Goal: Task Accomplishment & Management: Complete application form

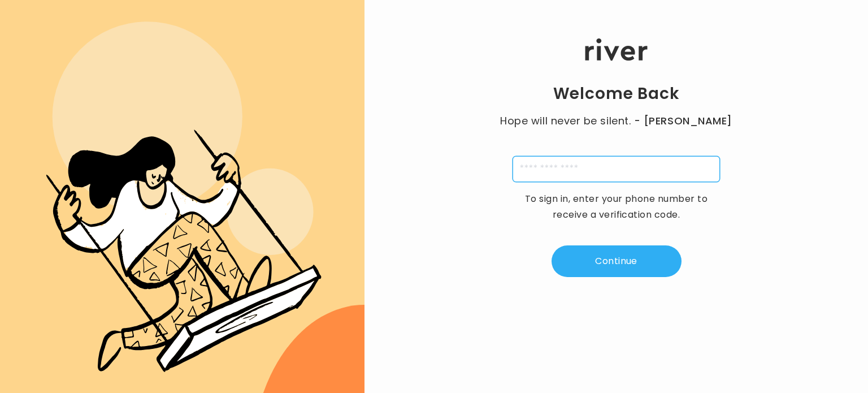
click at [561, 180] on input "tel" at bounding box center [616, 169] width 207 height 26
type input "**********"
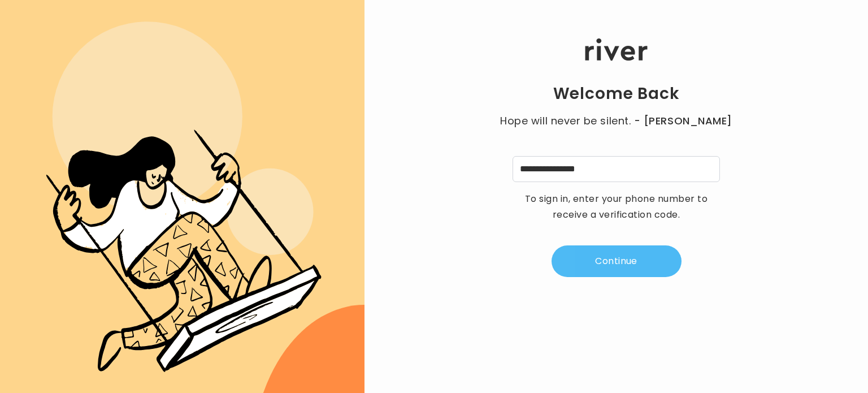
click at [608, 262] on button "Continue" at bounding box center [617, 261] width 130 height 32
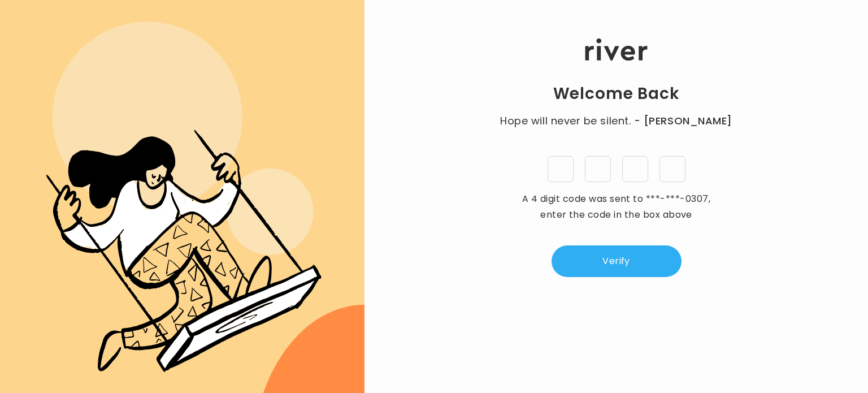
click at [565, 174] on input "tel" at bounding box center [561, 169] width 26 height 26
type input "*"
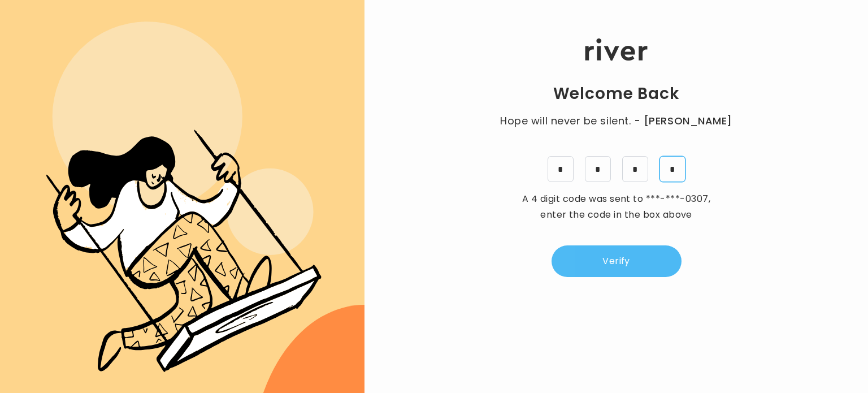
type input "*"
click at [603, 269] on button "Verify" at bounding box center [617, 261] width 130 height 32
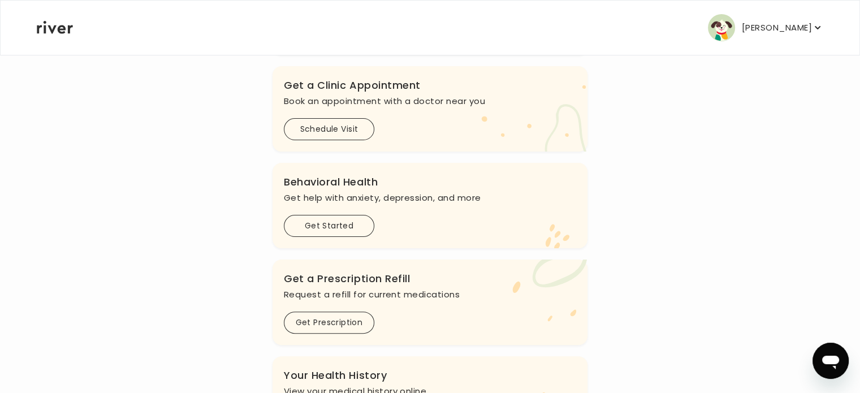
scroll to position [283, 0]
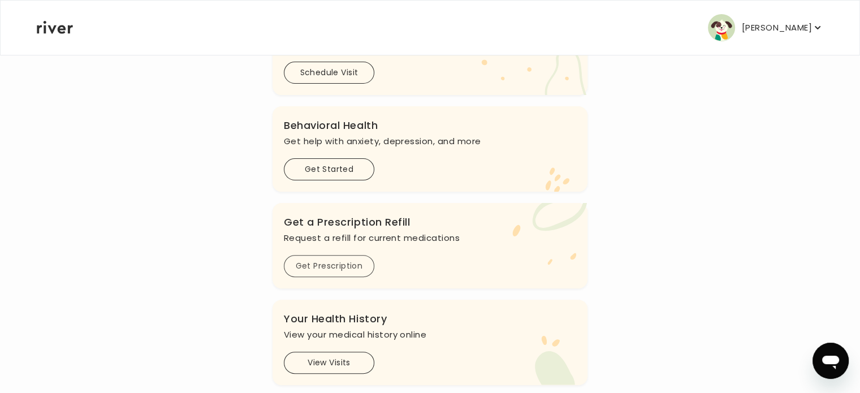
click at [316, 265] on button "Get Prescription" at bounding box center [329, 266] width 90 height 22
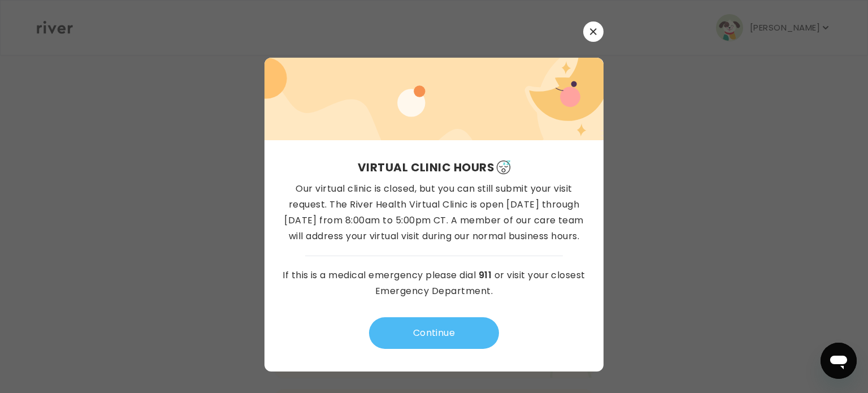
click at [429, 330] on button "Continue" at bounding box center [434, 333] width 130 height 32
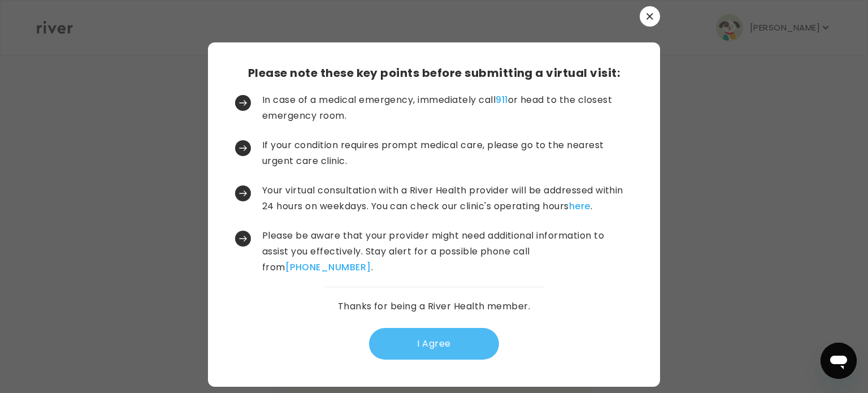
click at [435, 341] on button "I Agree" at bounding box center [434, 344] width 130 height 32
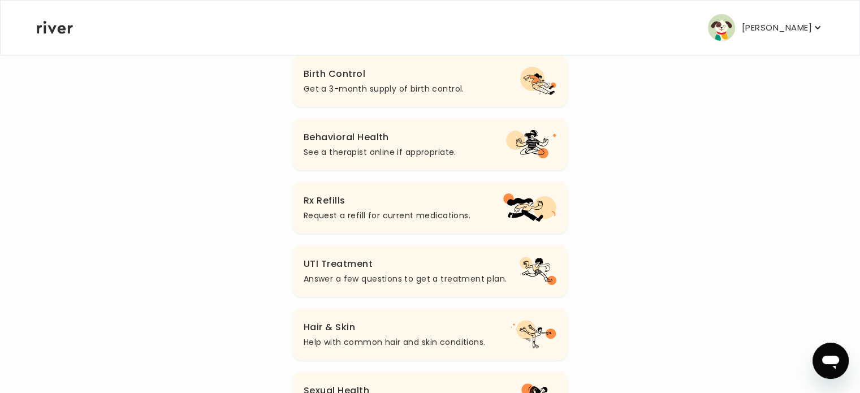
scroll to position [181, 0]
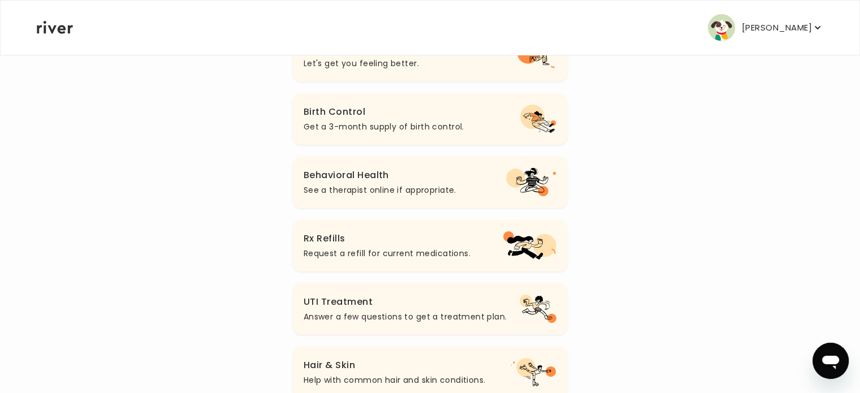
click at [345, 241] on h3 "Rx Refills" at bounding box center [387, 239] width 167 height 16
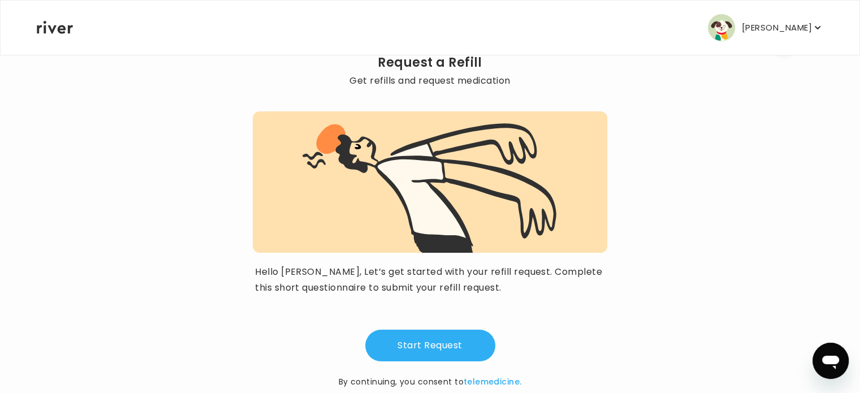
scroll to position [85, 0]
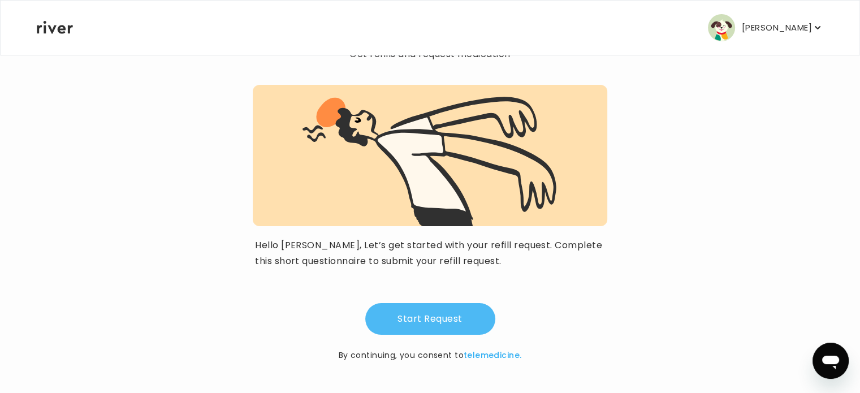
click at [432, 317] on button "Start Request" at bounding box center [430, 319] width 130 height 32
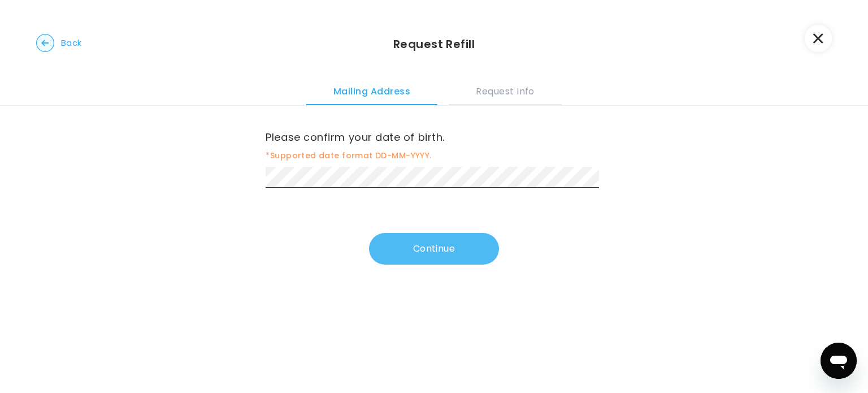
click at [444, 248] on button "Continue" at bounding box center [434, 249] width 130 height 32
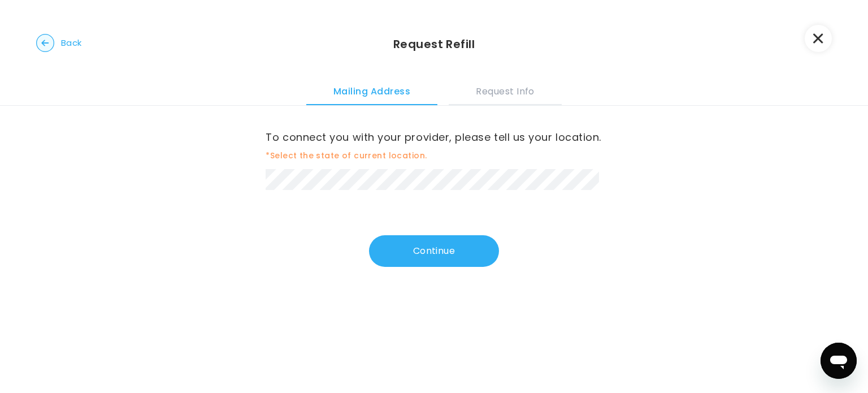
click at [49, 36] on circle "button" at bounding box center [46, 43] width 18 height 18
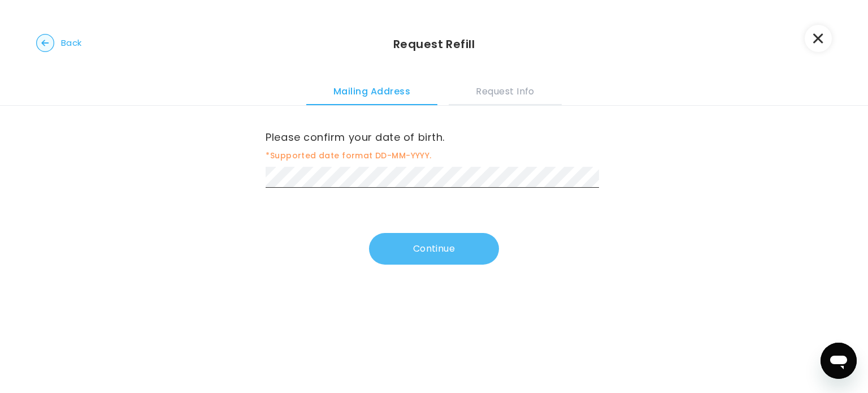
click at [414, 254] on button "Continue" at bounding box center [434, 249] width 130 height 32
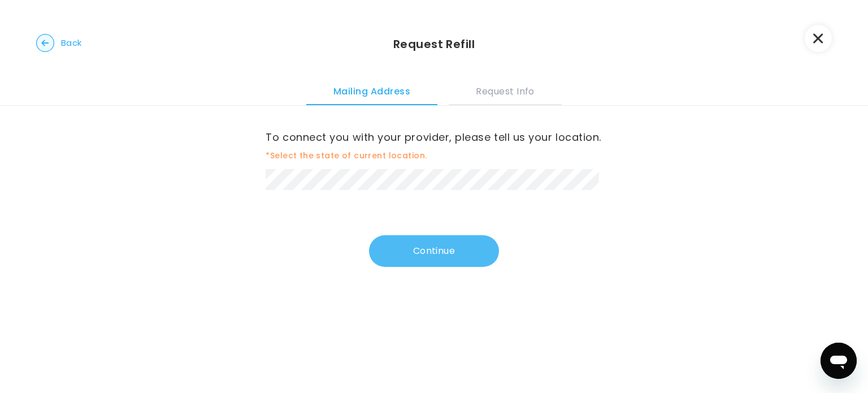
click at [424, 267] on button "Continue" at bounding box center [434, 251] width 130 height 32
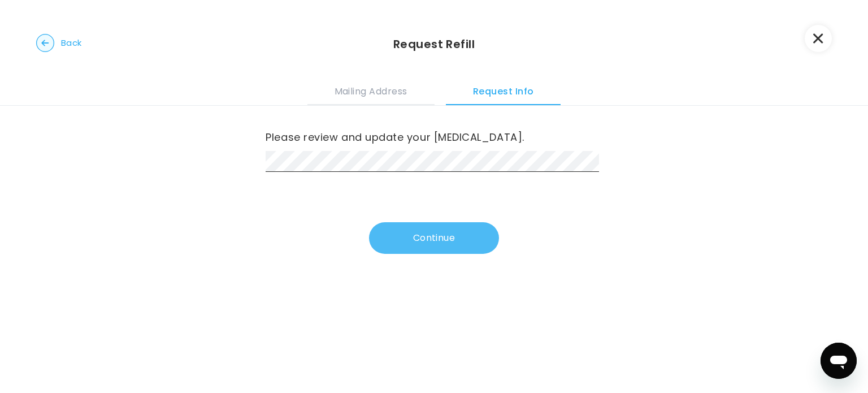
click at [419, 232] on button "Continue" at bounding box center [434, 238] width 130 height 32
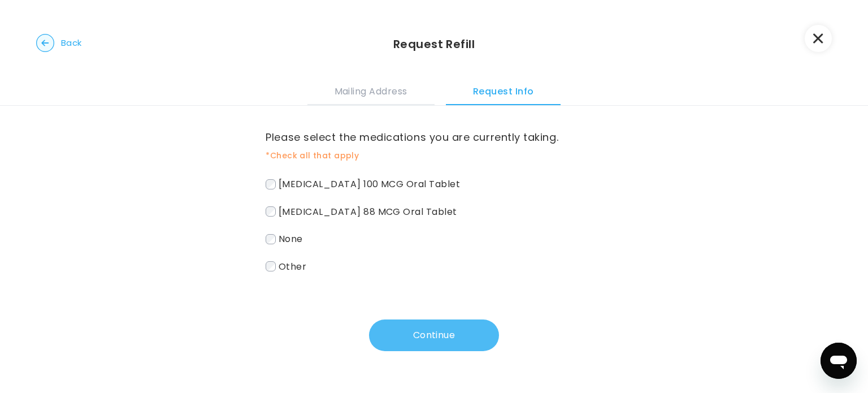
click at [407, 330] on button "Continue" at bounding box center [434, 335] width 130 height 32
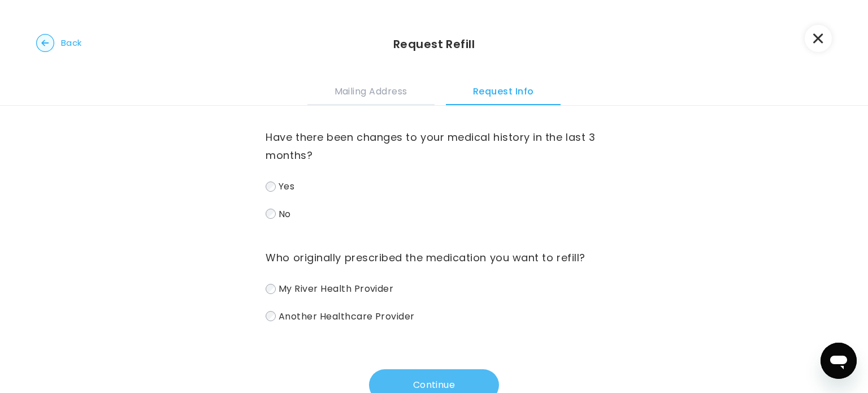
click at [461, 377] on button "Continue" at bounding box center [434, 385] width 130 height 32
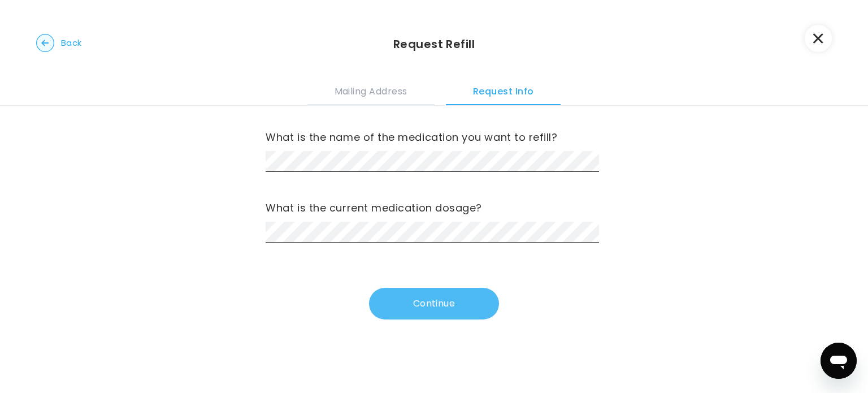
click at [428, 308] on button "Continue" at bounding box center [434, 304] width 130 height 32
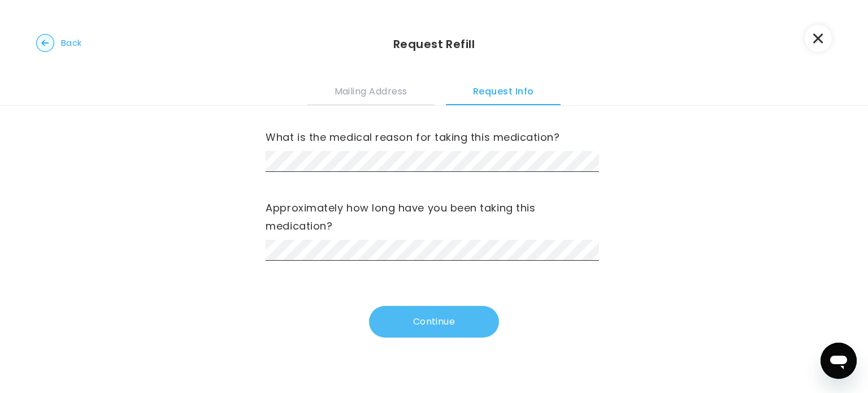
click at [436, 318] on button "Continue" at bounding box center [434, 322] width 130 height 32
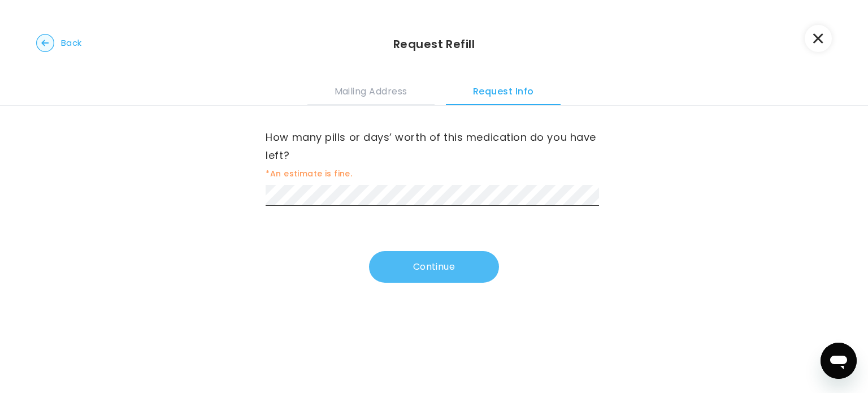
click at [379, 261] on button "Continue" at bounding box center [434, 267] width 130 height 32
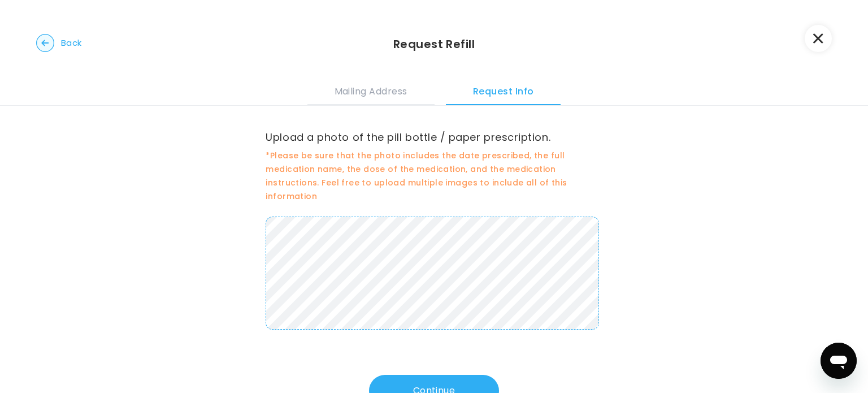
scroll to position [41, 0]
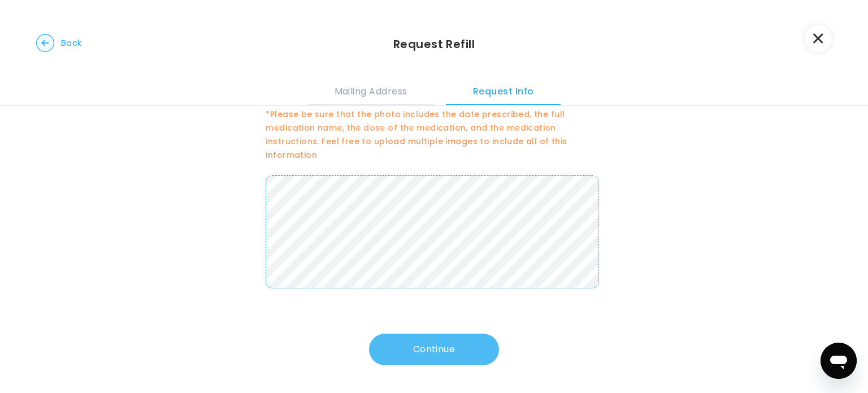
click at [443, 350] on button "Continue" at bounding box center [434, 350] width 130 height 32
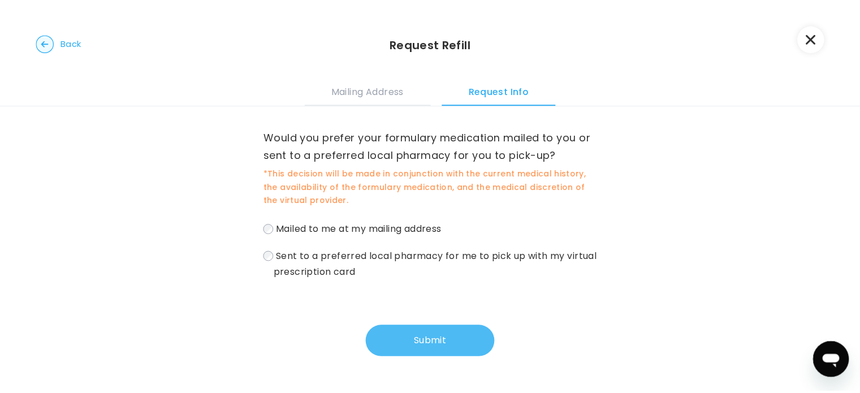
scroll to position [0, 0]
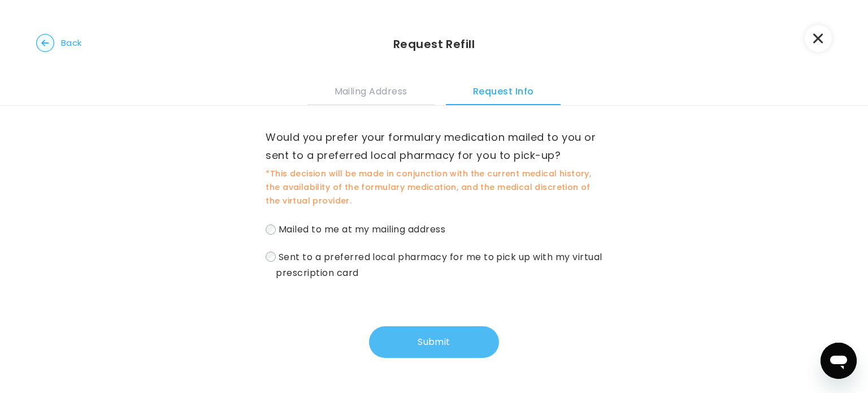
click at [406, 342] on button "Submit" at bounding box center [434, 342] width 130 height 32
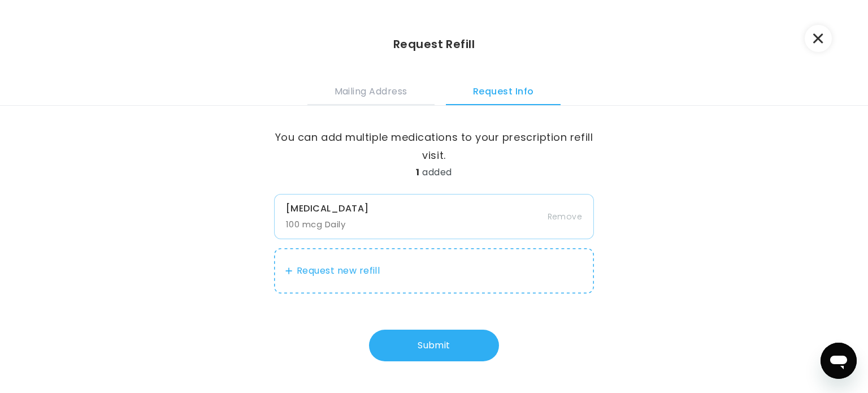
click at [406, 342] on button "Submit" at bounding box center [434, 346] width 130 height 32
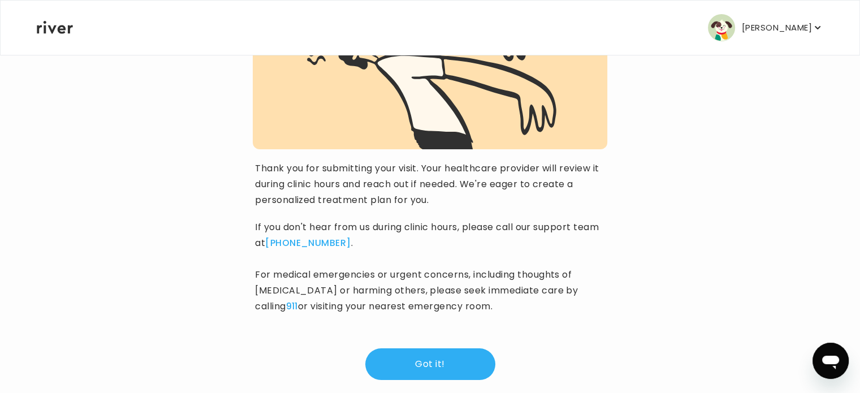
scroll to position [157, 0]
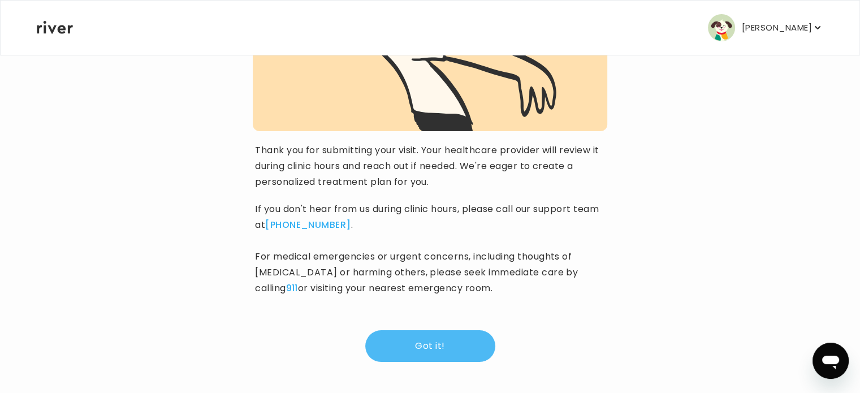
click at [433, 342] on button "Got it!" at bounding box center [430, 346] width 130 height 32
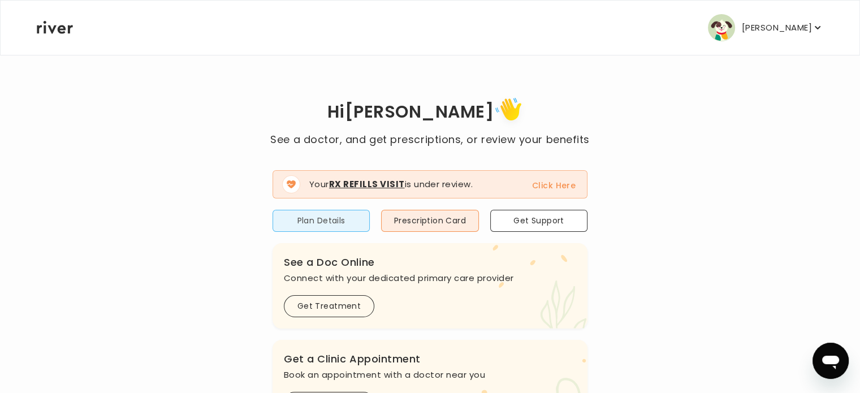
click at [318, 224] on button "Plan Details" at bounding box center [320, 221] width 97 height 22
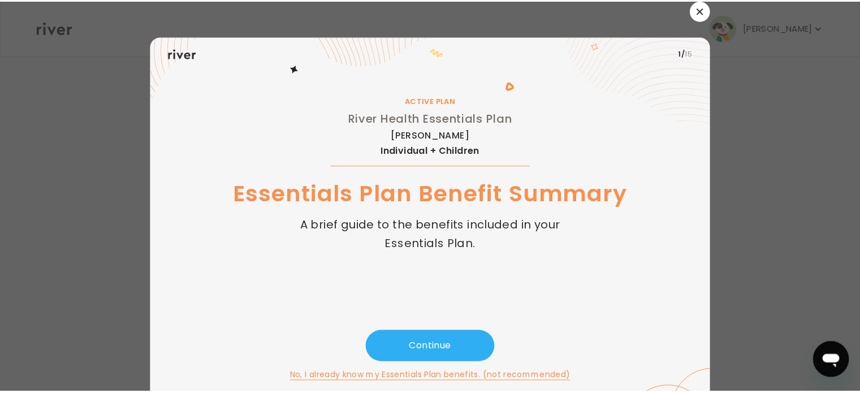
scroll to position [10, 0]
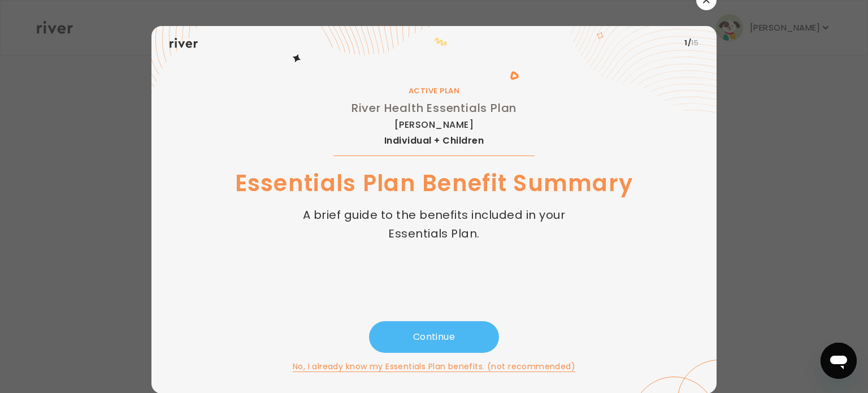
click at [421, 328] on button "Continue" at bounding box center [434, 337] width 130 height 32
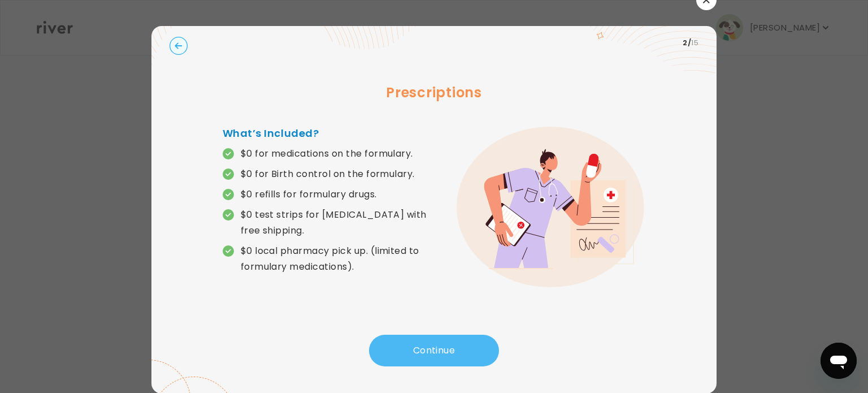
click at [432, 350] on button "Continue" at bounding box center [434, 351] width 130 height 32
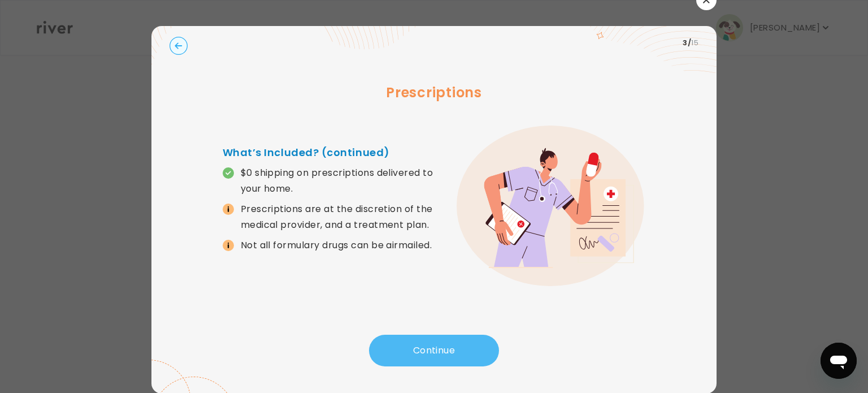
click at [432, 350] on button "Continue" at bounding box center [434, 351] width 130 height 32
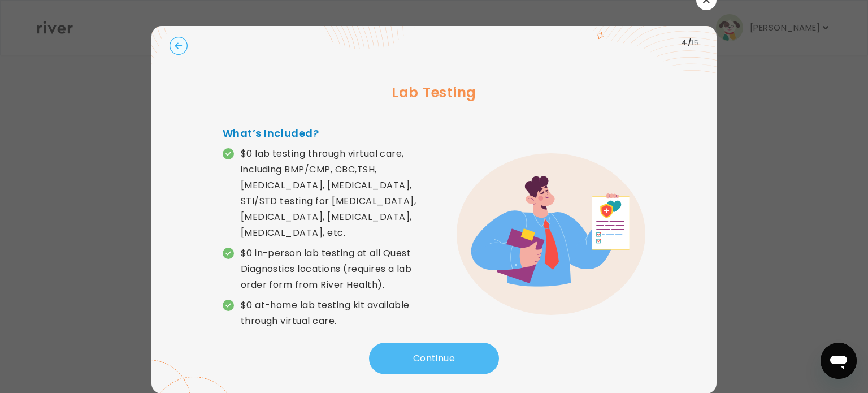
click at [432, 350] on button "Continue" at bounding box center [434, 359] width 130 height 32
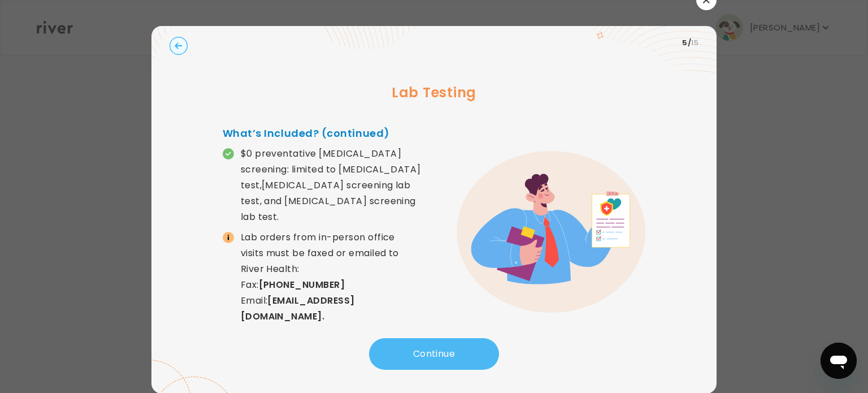
click at [432, 350] on button "Continue" at bounding box center [434, 354] width 130 height 32
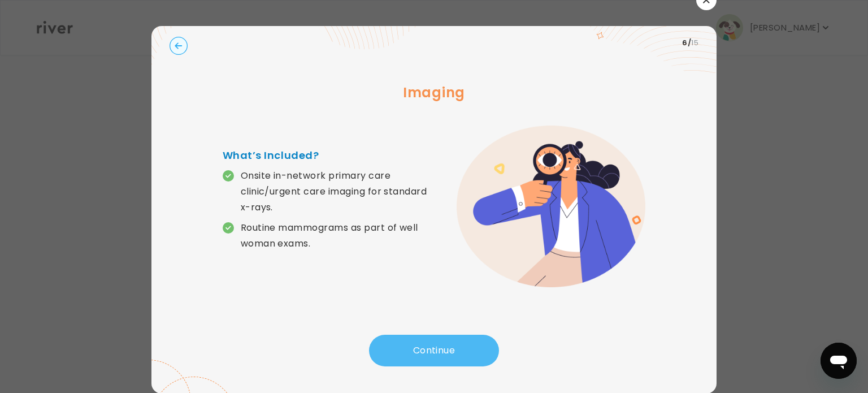
click at [422, 344] on button "Continue" at bounding box center [434, 351] width 130 height 32
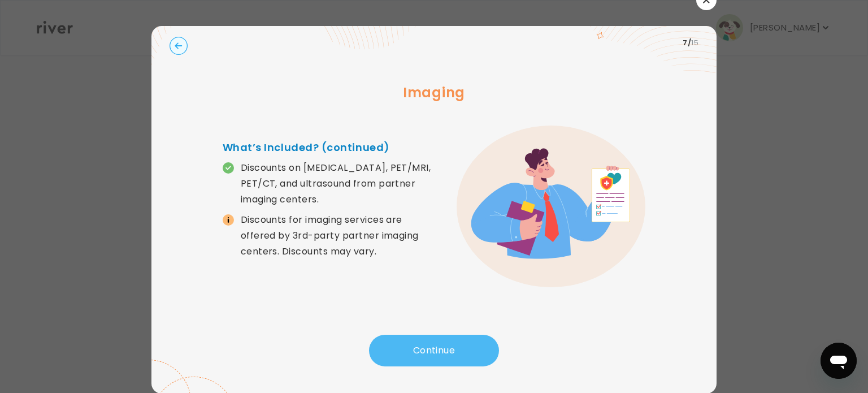
click at [422, 344] on button "Continue" at bounding box center [434, 351] width 130 height 32
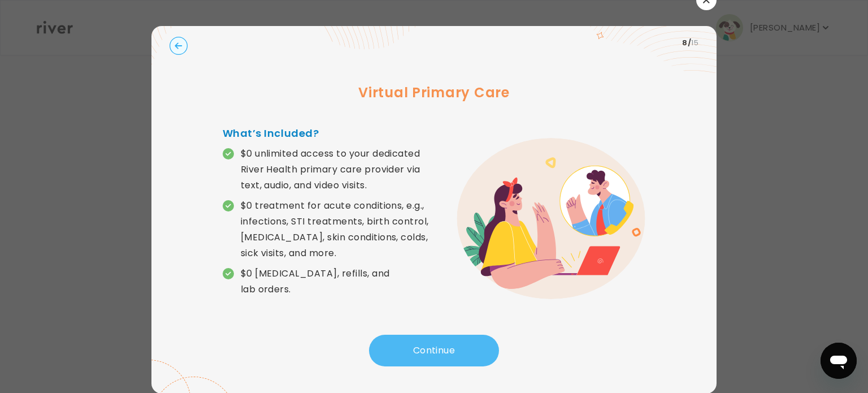
click at [435, 352] on button "Continue" at bounding box center [434, 351] width 130 height 32
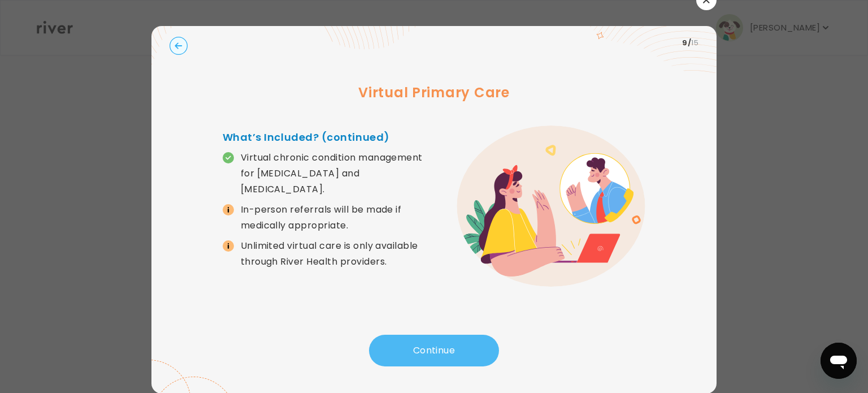
click at [435, 352] on button "Continue" at bounding box center [434, 351] width 130 height 32
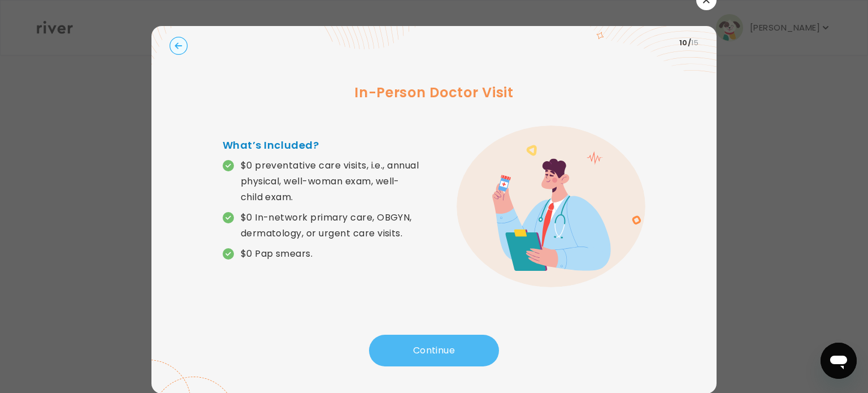
click at [426, 350] on button "Continue" at bounding box center [434, 351] width 130 height 32
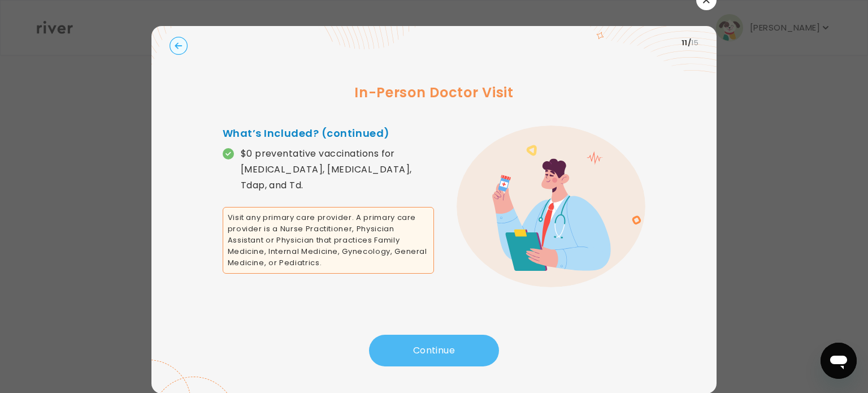
click at [426, 350] on button "Continue" at bounding box center [434, 351] width 130 height 32
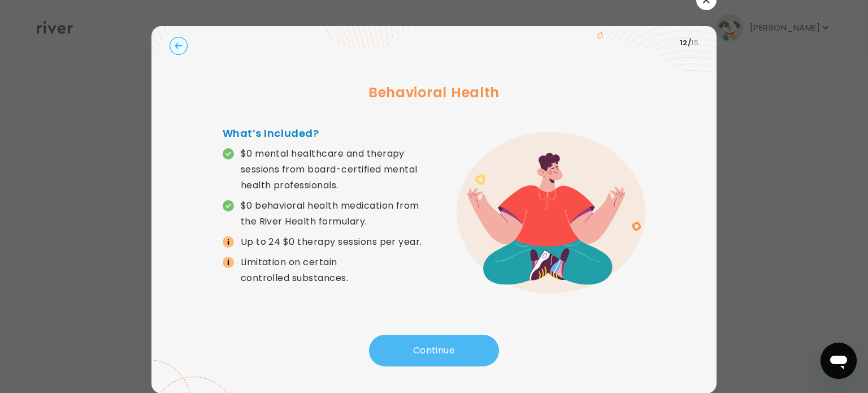
click at [426, 350] on button "Continue" at bounding box center [434, 351] width 130 height 32
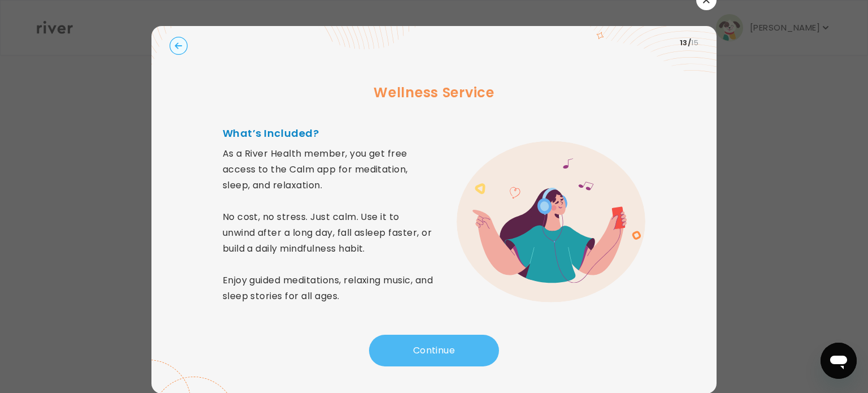
click at [426, 350] on button "Continue" at bounding box center [434, 351] width 130 height 32
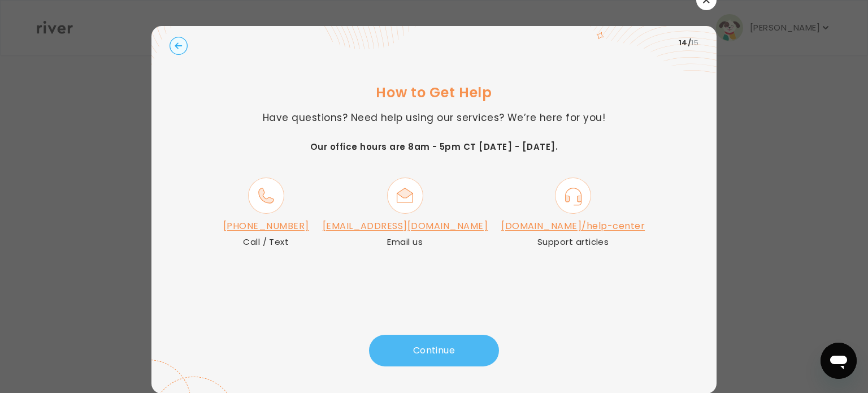
click at [426, 350] on button "Continue" at bounding box center [434, 351] width 130 height 32
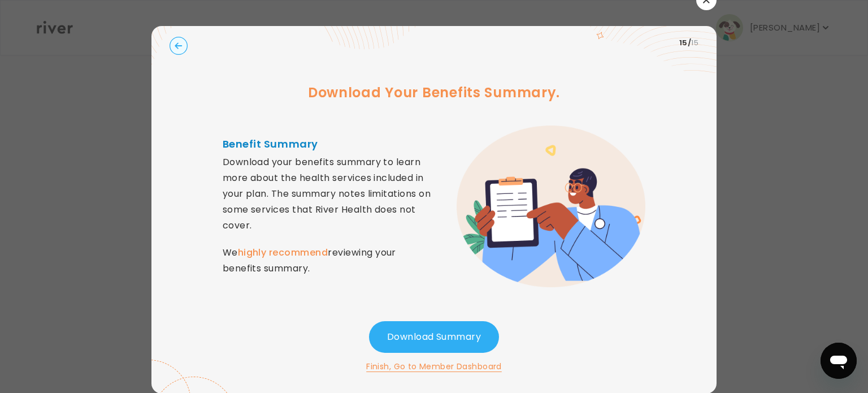
click at [432, 369] on button "Finish, Go to Member Dashboard" at bounding box center [434, 367] width 136 height 14
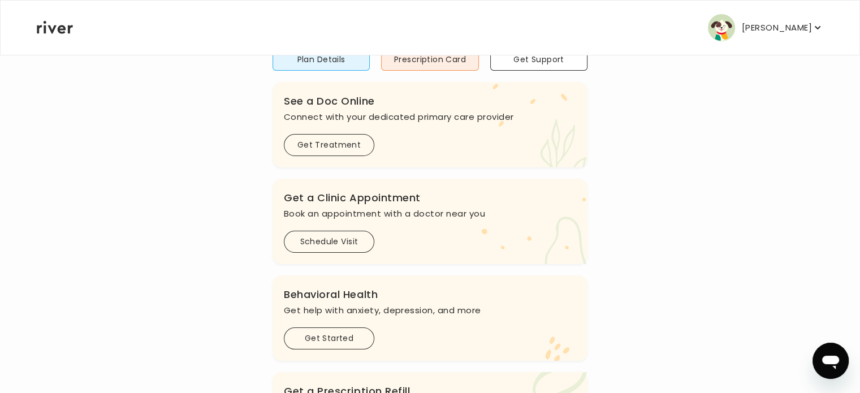
scroll to position [170, 0]
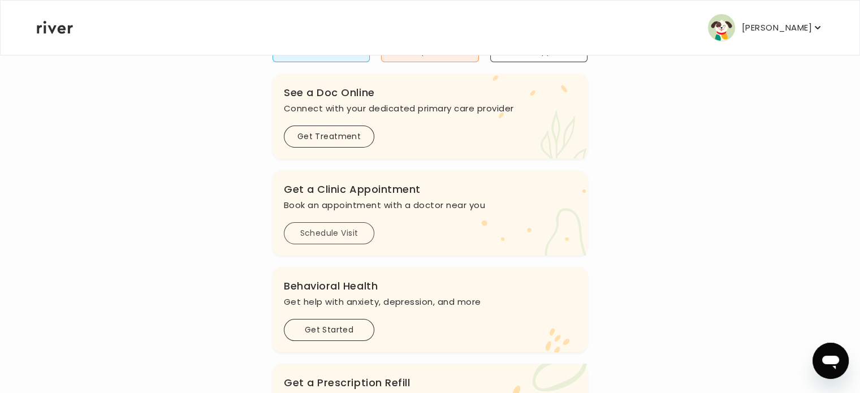
click at [344, 233] on button "Schedule Visit" at bounding box center [329, 233] width 90 height 22
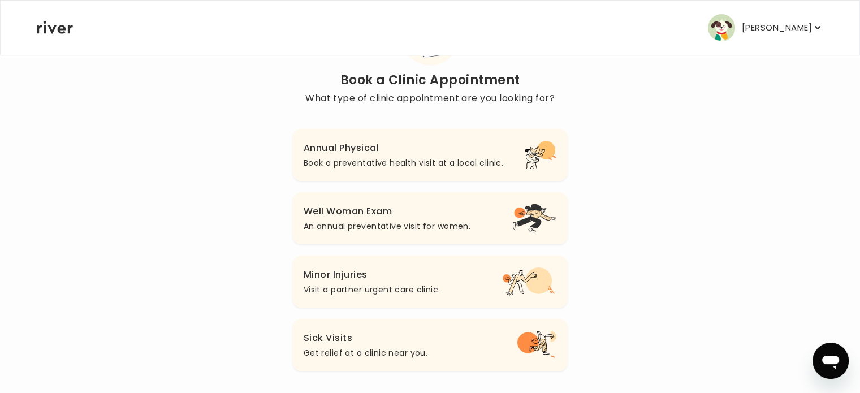
scroll to position [86, 0]
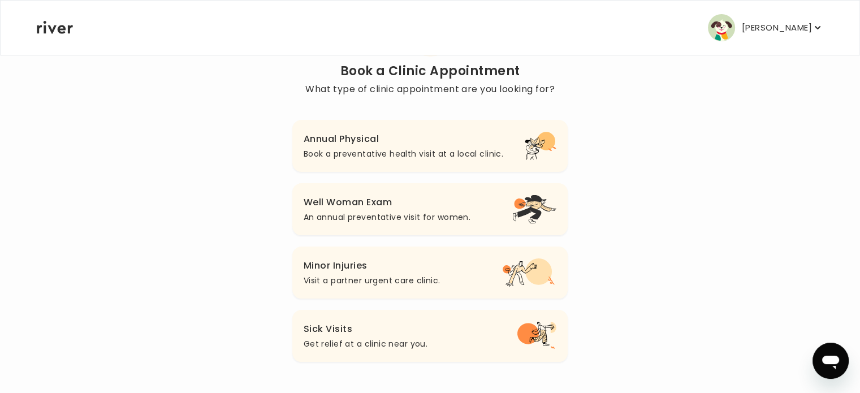
click at [365, 332] on h3 "Sick Visits" at bounding box center [366, 329] width 124 height 16
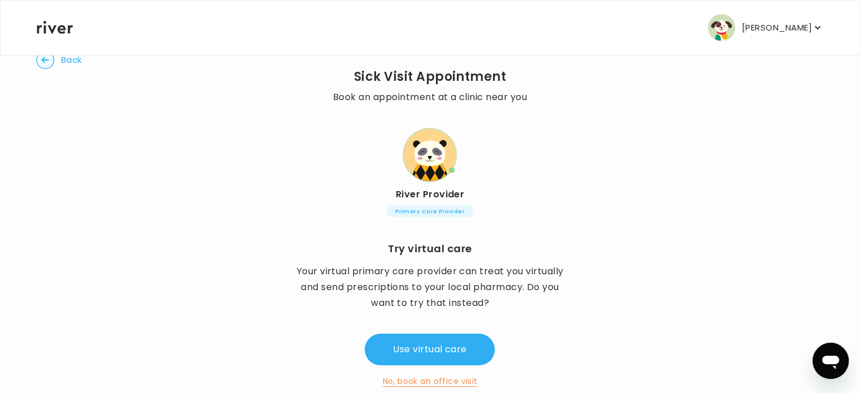
scroll to position [61, 0]
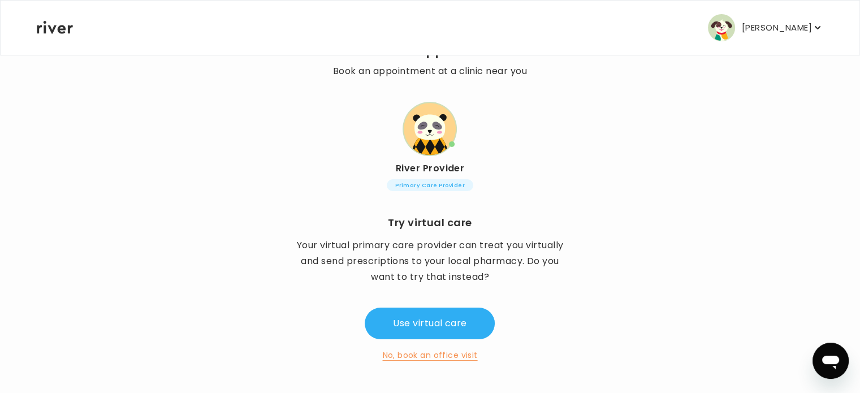
click at [415, 353] on button "No, book an office visit" at bounding box center [429, 355] width 95 height 14
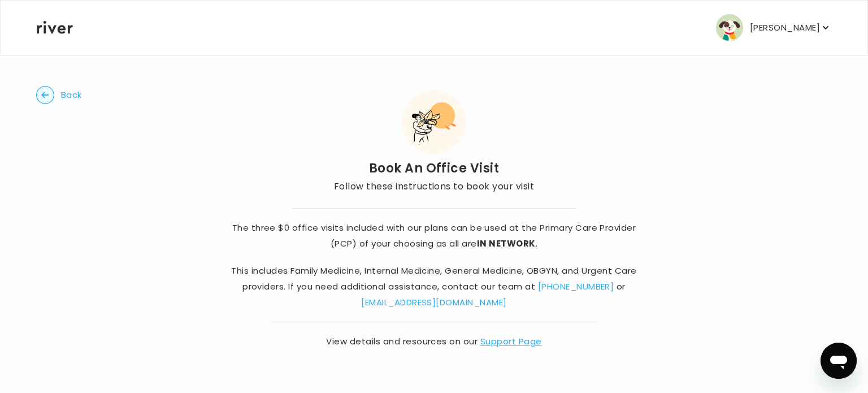
click at [827, 30] on icon "button" at bounding box center [825, 27] width 11 height 11
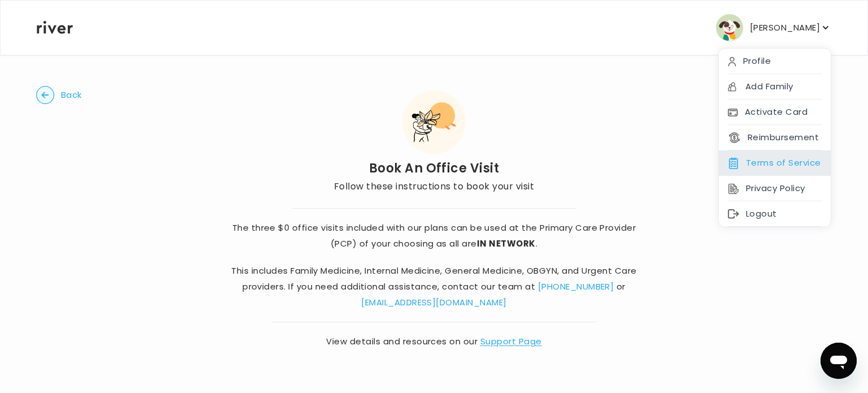
click at [783, 158] on div "Terms of Service" at bounding box center [775, 162] width 112 height 25
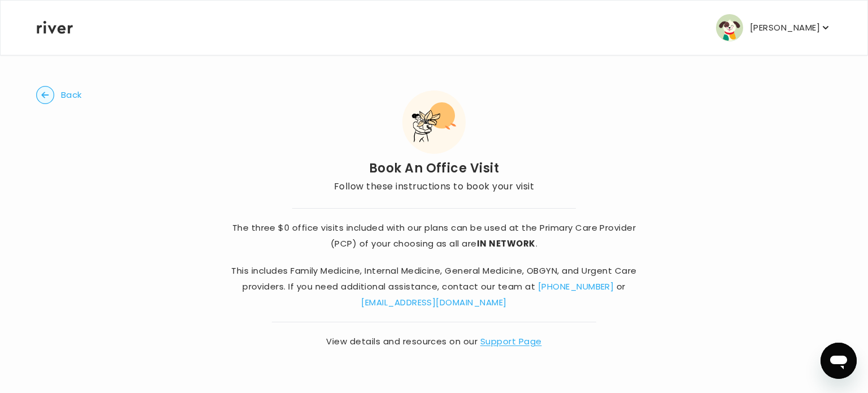
click at [76, 91] on span "Back" at bounding box center [71, 95] width 21 height 16
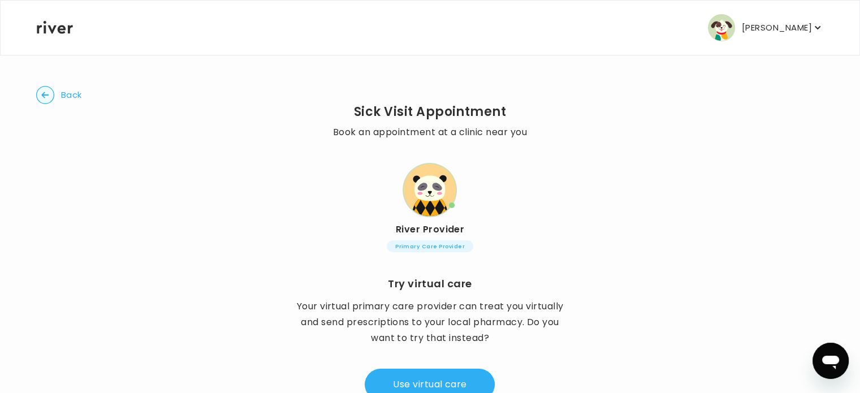
click at [44, 88] on circle "button" at bounding box center [46, 95] width 18 height 18
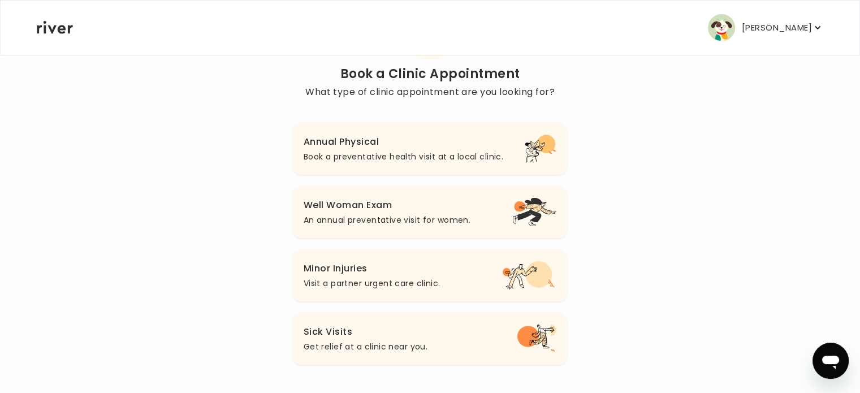
scroll to position [86, 0]
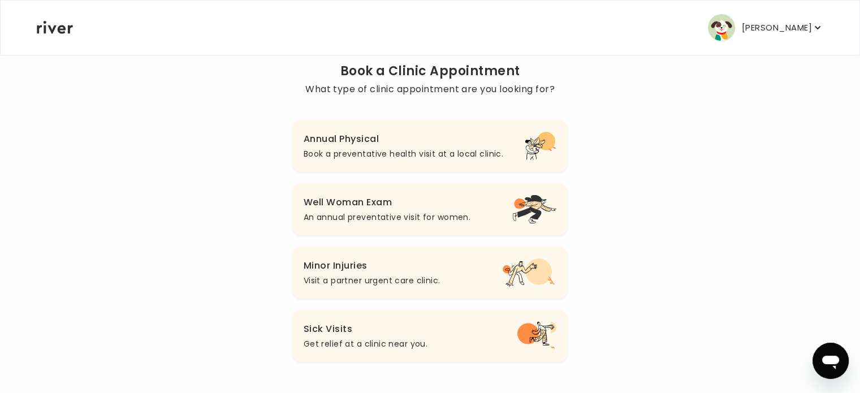
click at [372, 283] on p "Visit a partner urgent care clinic." at bounding box center [372, 281] width 137 height 14
